Goal: Transaction & Acquisition: Purchase product/service

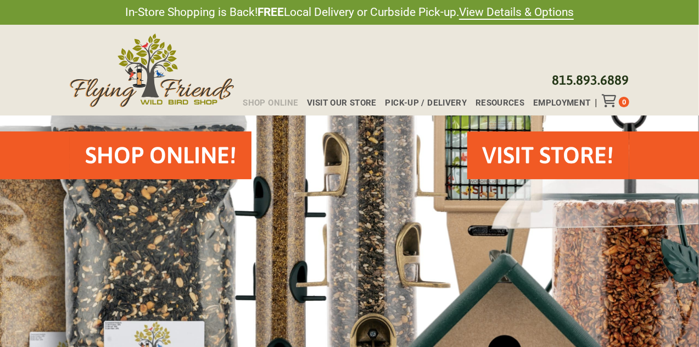
click at [277, 104] on span "Shop Online" at bounding box center [270, 103] width 55 height 8
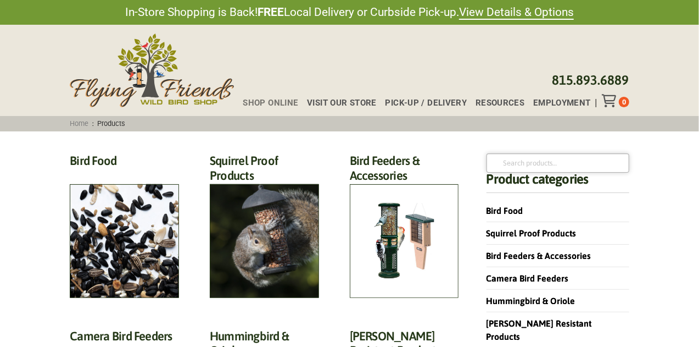
click at [522, 163] on input "Search for:" at bounding box center [558, 162] width 143 height 19
type input "toy"
click button "Search" at bounding box center [0, 0] width 0 height 0
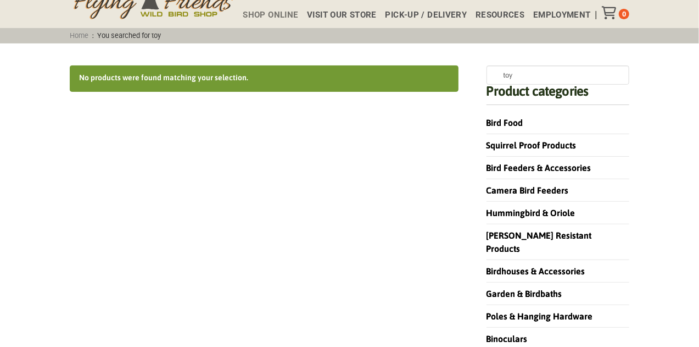
scroll to position [165, 0]
